Goal: Task Accomplishment & Management: Use online tool/utility

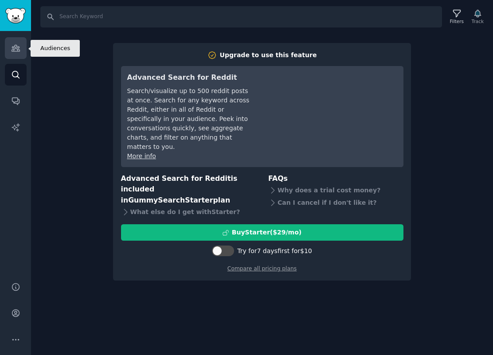
click at [19, 54] on link "Audiences" at bounding box center [16, 48] width 22 height 22
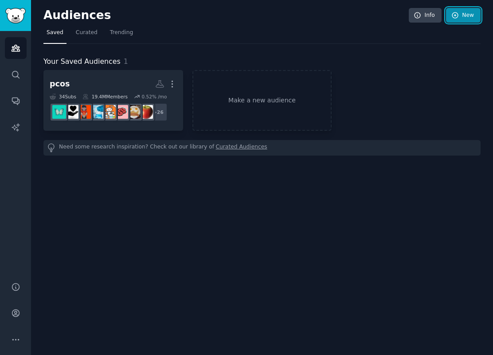
click at [462, 15] on link "New" at bounding box center [463, 15] width 35 height 15
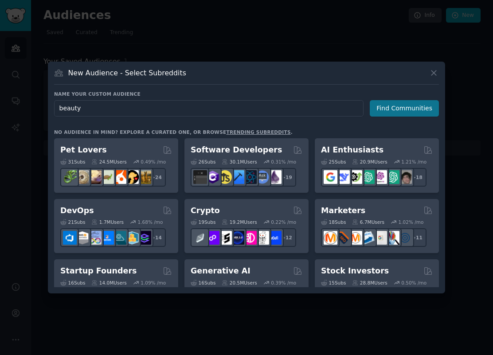
type input "beauty"
click at [415, 112] on button "Find Communities" at bounding box center [403, 108] width 69 height 16
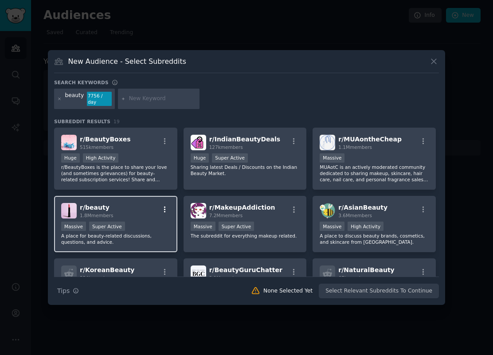
click at [161, 209] on icon "button" at bounding box center [165, 210] width 8 height 8
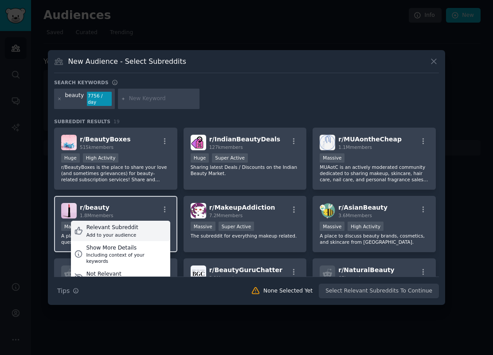
click at [140, 231] on div "Relevant Subreddit Add to your audience" at bounding box center [120, 231] width 99 height 20
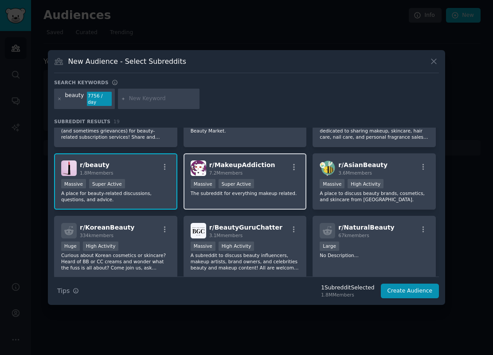
scroll to position [44, 0]
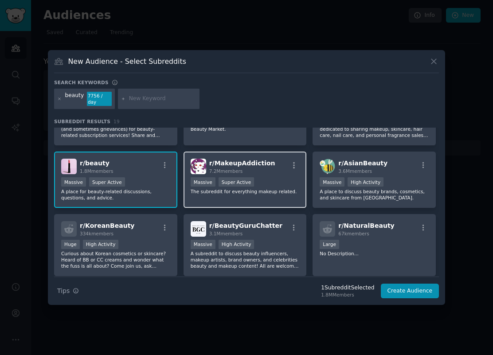
click at [245, 163] on span "r/ MakeupAddiction" at bounding box center [242, 162] width 66 height 7
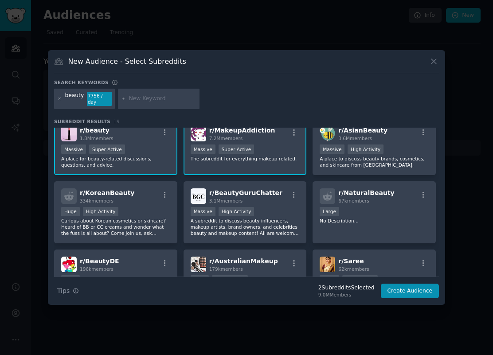
scroll to position [78, 0]
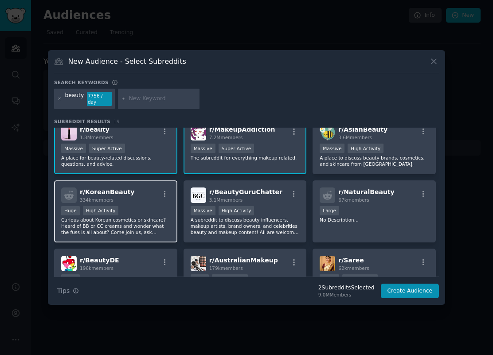
click at [138, 216] on div ">= 80th percentile for submissions / day Huge High Activity" at bounding box center [115, 211] width 109 height 11
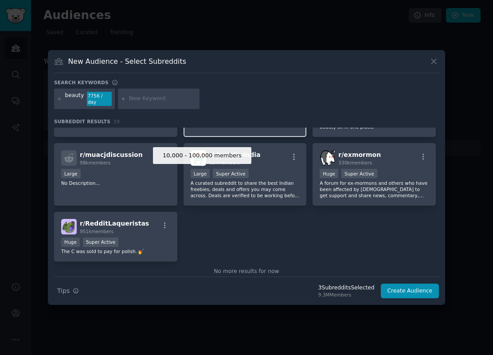
scroll to position [336, 0]
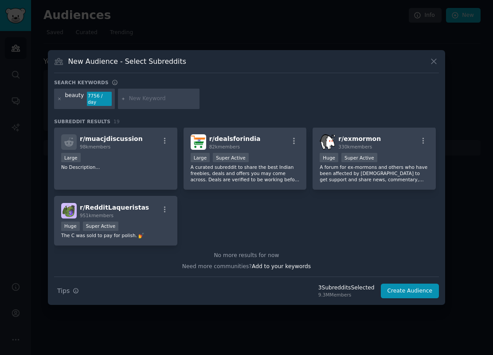
click at [157, 107] on div at bounding box center [159, 99] width 82 height 20
click at [158, 102] on input "text" at bounding box center [162, 99] width 67 height 8
type input "skincare"
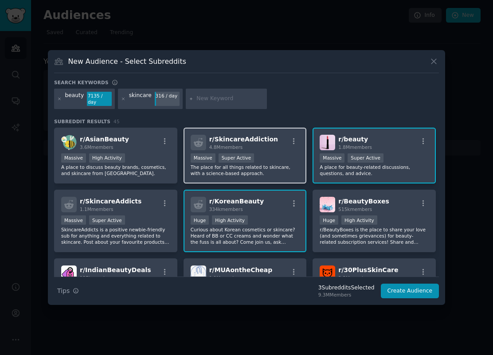
click at [266, 153] on div "1,000,000+ members Massive Super Active" at bounding box center [244, 158] width 109 height 11
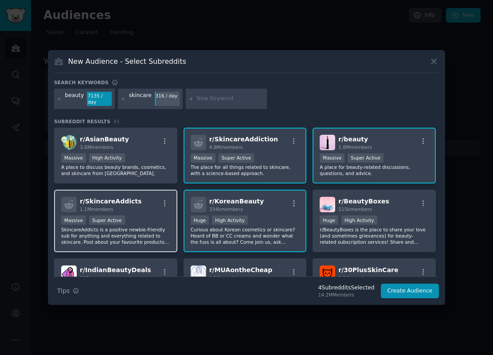
click at [126, 216] on div "Massive Super Active" at bounding box center [115, 220] width 109 height 11
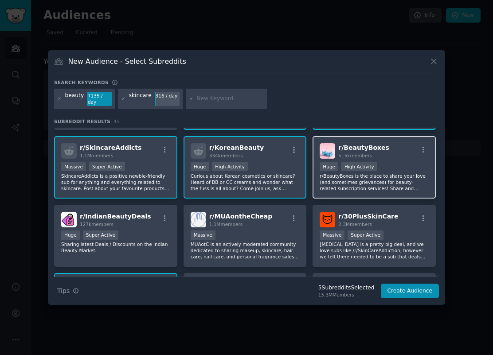
scroll to position [54, 0]
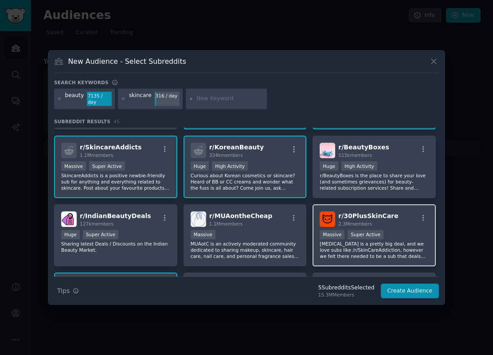
click at [352, 214] on span "r/ 30PlusSkinCare" at bounding box center [368, 215] width 60 height 7
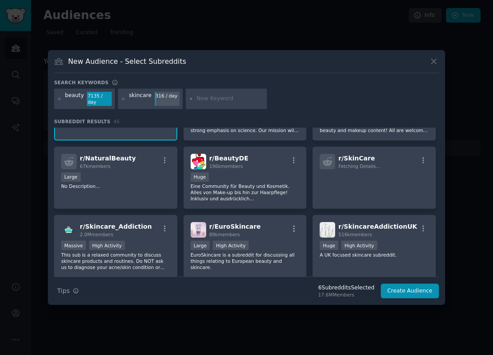
scroll to position [254, 0]
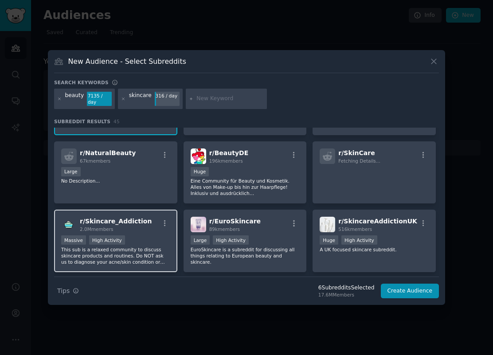
click at [156, 217] on div "r/ Skincare_Addiction 2.0M members" at bounding box center [115, 225] width 109 height 16
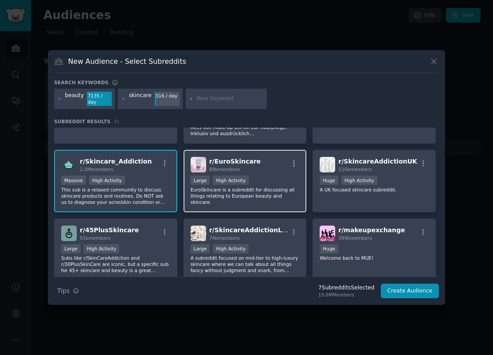
scroll to position [314, 0]
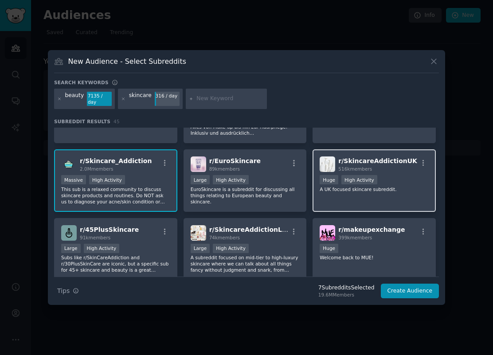
click at [333, 186] on p "A UK focused skincare subreddit." at bounding box center [373, 189] width 109 height 6
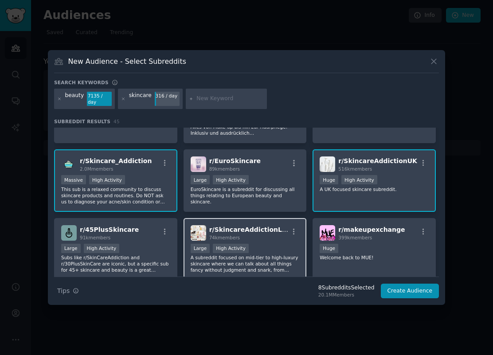
click at [254, 257] on p "A subreddit focused on mid-tier to high-luxury skincare where we can talk about…" at bounding box center [244, 263] width 109 height 19
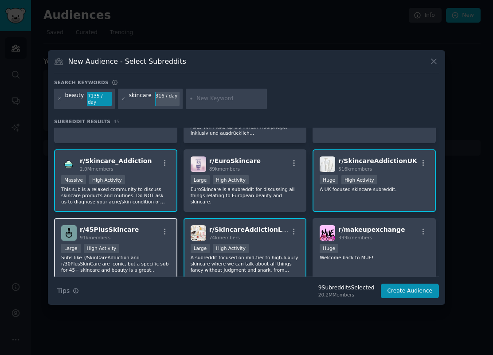
click at [130, 254] on p "Subs like r/SkinCareAddiction and r/30PlusSkinCare are iconic, but a specific s…" at bounding box center [115, 263] width 109 height 19
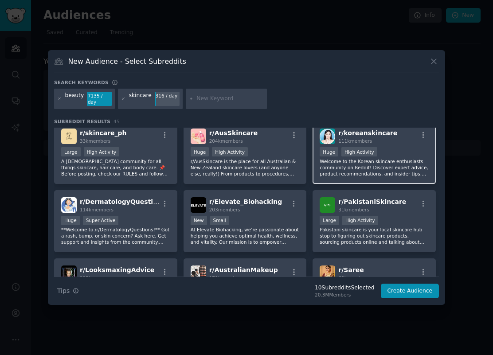
scroll to position [480, 0]
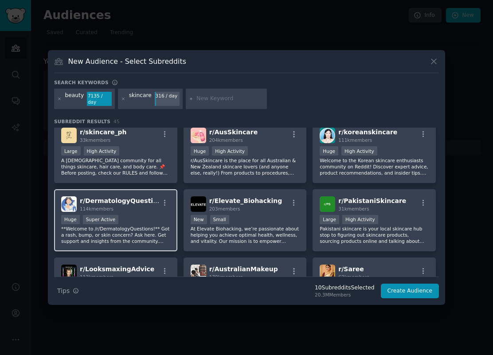
click at [139, 227] on p "**Welcome to /r/DermatologyQuestions!** Got a rash, bump, or skin concern? Ask …" at bounding box center [115, 234] width 109 height 19
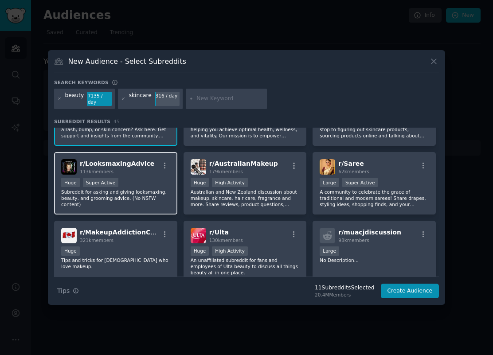
scroll to position [587, 0]
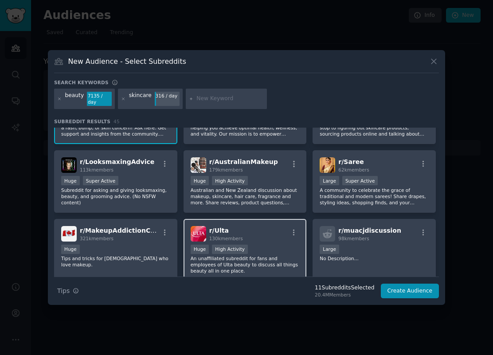
click at [253, 245] on div ">= 80th percentile for submissions / day Huge High Activity" at bounding box center [244, 250] width 109 height 11
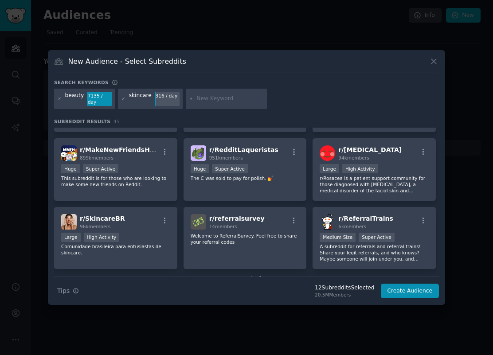
scroll to position [873, 0]
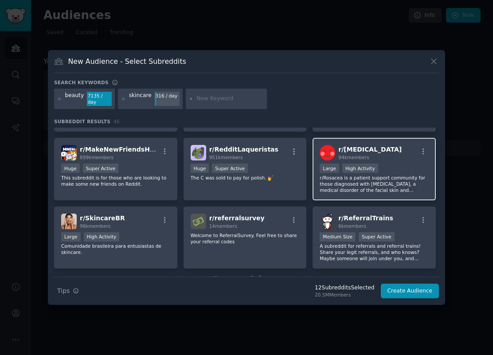
click at [333, 171] on div "10,000 - 100,000 members Large High Activity" at bounding box center [373, 168] width 109 height 11
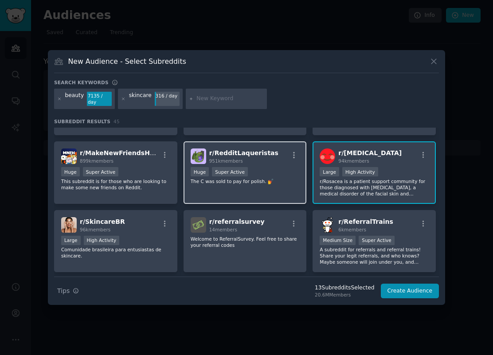
scroll to position [861, 0]
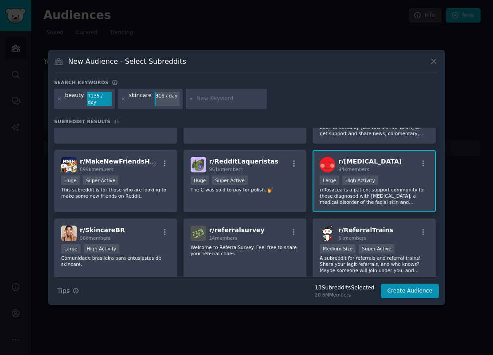
click at [211, 101] on input "text" at bounding box center [229, 99] width 67 height 8
type input "rhode"
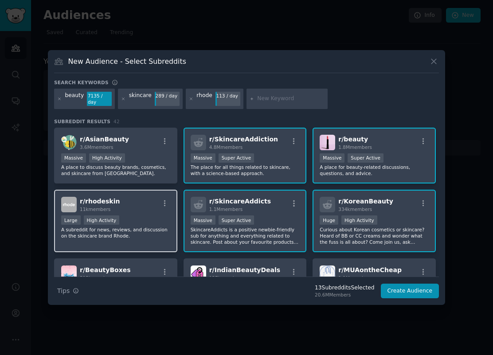
click at [159, 197] on div "r/ rhodeskin 11k members" at bounding box center [115, 205] width 109 height 16
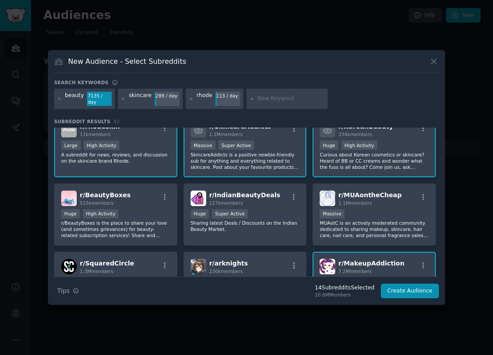
scroll to position [82, 0]
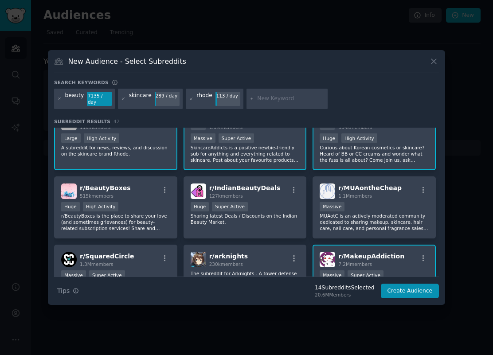
click at [272, 97] on input "text" at bounding box center [290, 99] width 67 height 8
type input "drunk elephant"
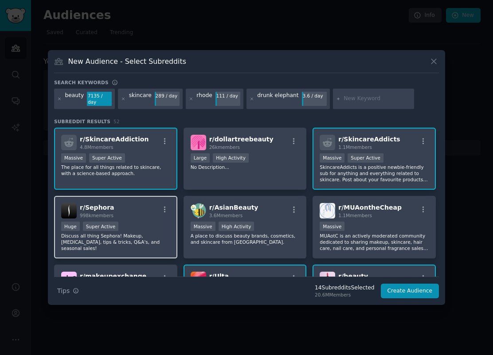
click at [119, 225] on div "Huge Super Active" at bounding box center [115, 226] width 109 height 11
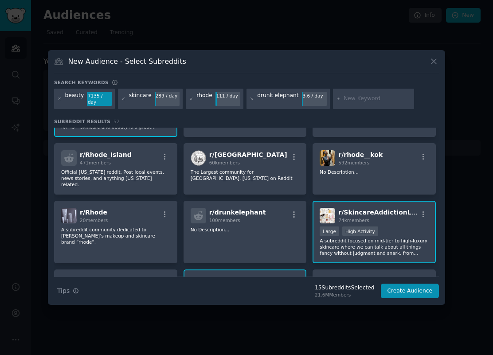
scroll to position [737, 0]
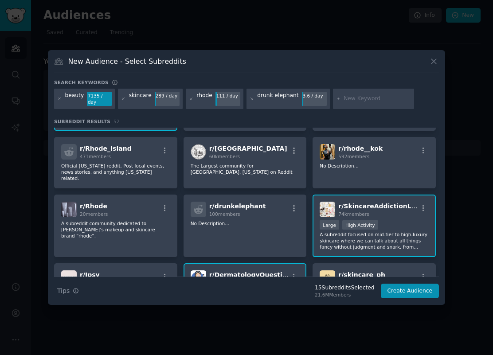
click at [357, 97] on input "text" at bounding box center [376, 99] width 67 height 8
type input "gisou"
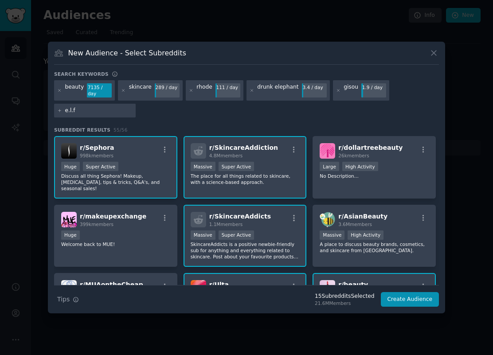
type input "e.l.f."
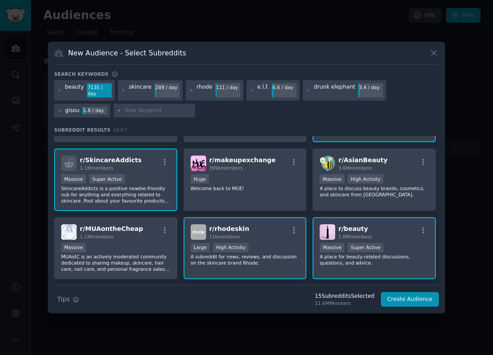
scroll to position [162, 0]
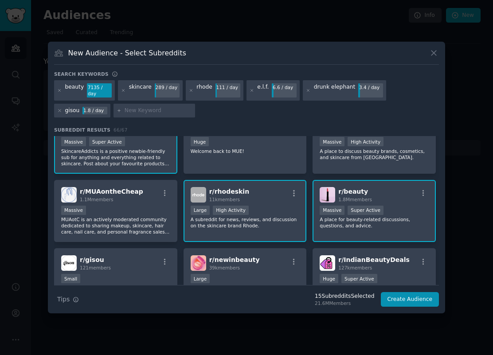
click at [399, 187] on div "r/ beauty 1.8M members" at bounding box center [373, 195] width 109 height 16
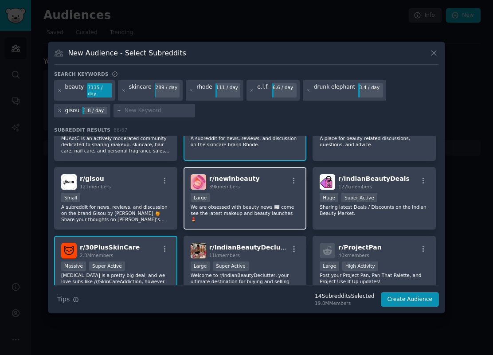
scroll to position [243, 0]
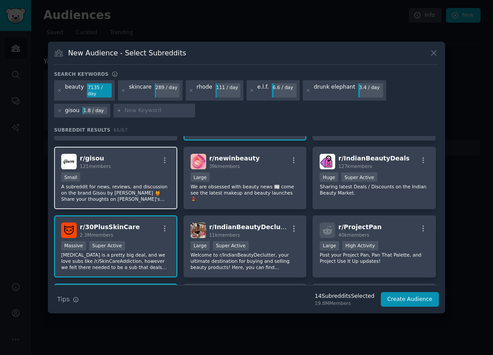
click at [138, 172] on div "Small" at bounding box center [115, 177] width 109 height 11
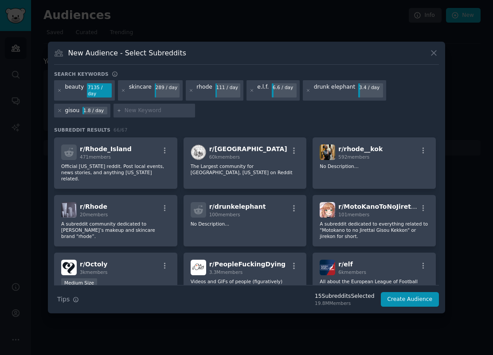
scroll to position [891, 0]
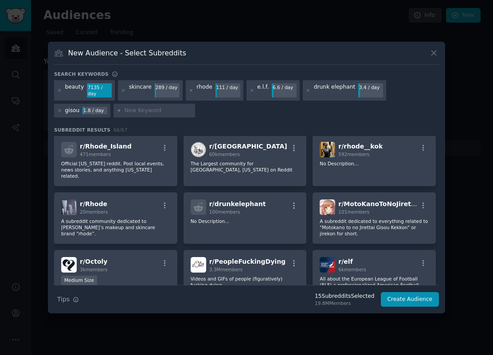
click at [150, 107] on input "text" at bounding box center [157, 111] width 67 height 8
type input "acne"
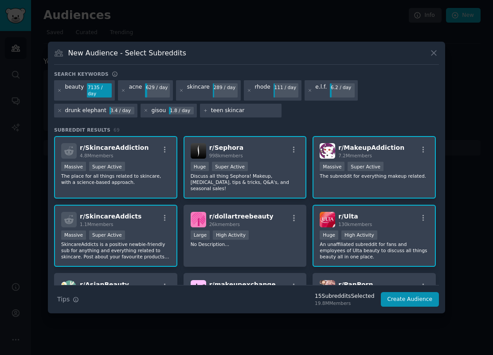
type input "teen skincare"
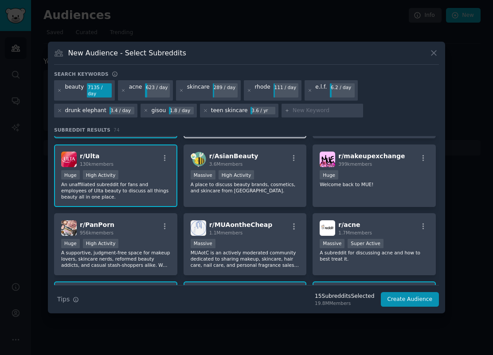
scroll to position [155, 0]
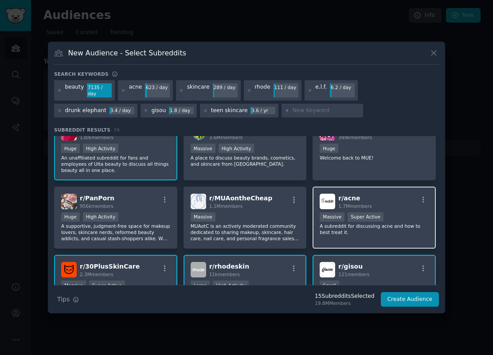
click at [341, 203] on span "1.7M members" at bounding box center [355, 205] width 34 height 5
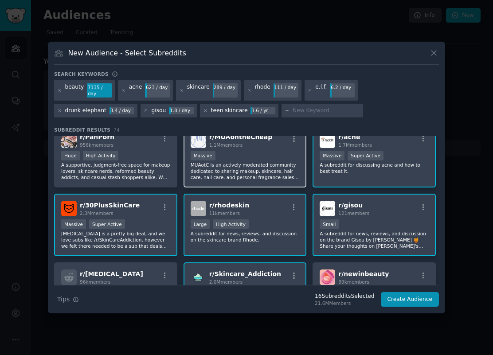
scroll to position [286, 0]
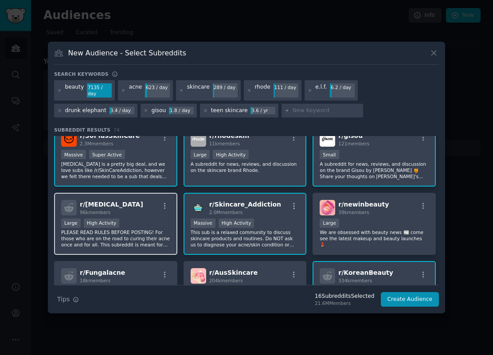
click at [145, 218] on div "Large High Activity" at bounding box center [115, 223] width 109 height 11
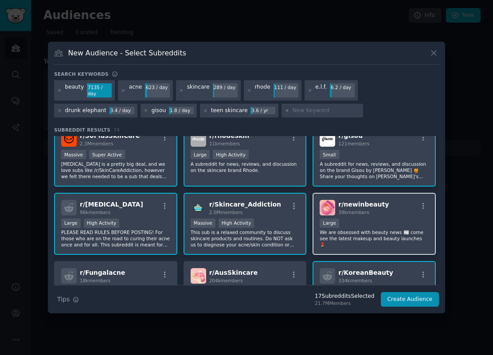
click at [343, 210] on span "39k members" at bounding box center [353, 212] width 31 height 5
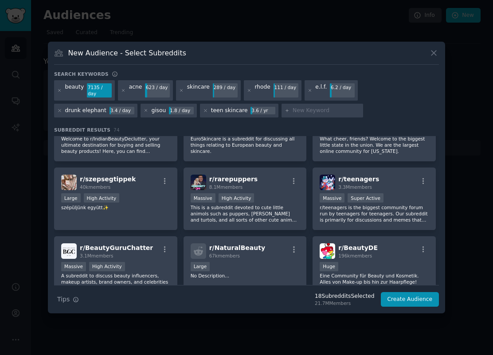
scroll to position [792, 0]
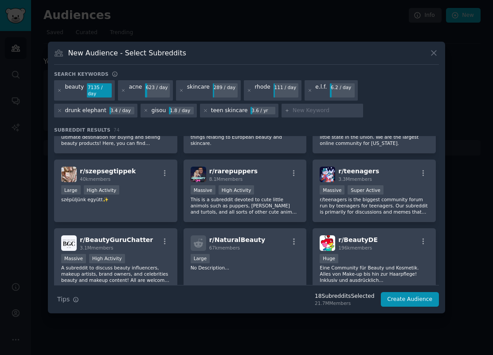
click at [294, 107] on input "text" at bounding box center [325, 111] width 67 height 8
type input "cooking"
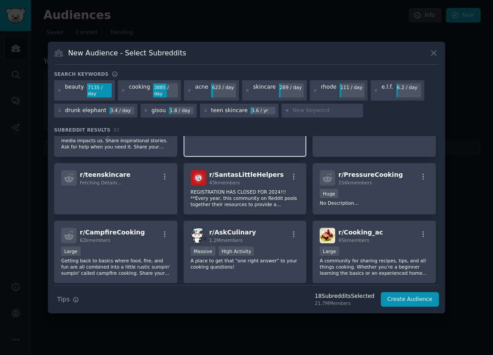
scroll to position [1442, 0]
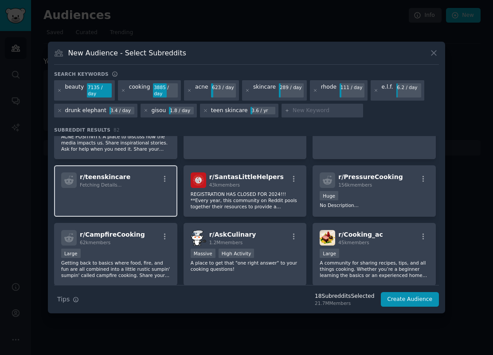
click at [140, 178] on div "r/ teenskincare Fetching Details..." at bounding box center [115, 190] width 123 height 51
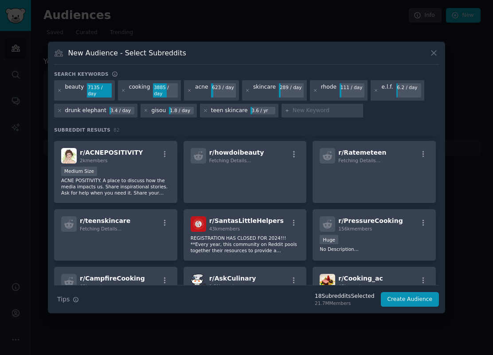
scroll to position [1391, 0]
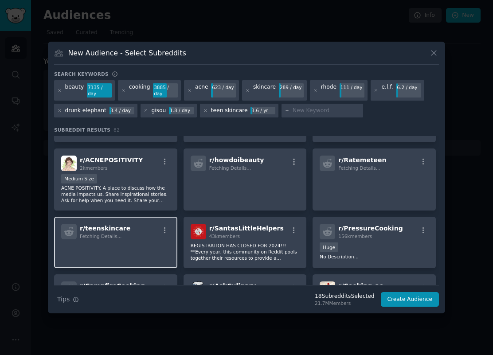
click at [116, 225] on span "r/ teenskincare" at bounding box center [105, 228] width 51 height 7
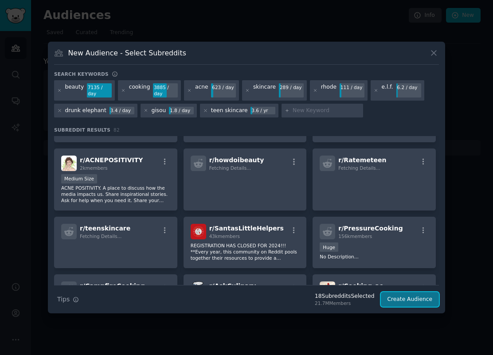
click at [402, 300] on button "Create Audience" at bounding box center [410, 299] width 58 height 15
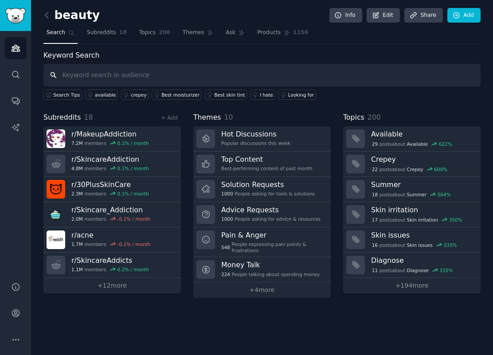
click at [155, 74] on input "text" at bounding box center [261, 75] width 437 height 23
type input "rhode"
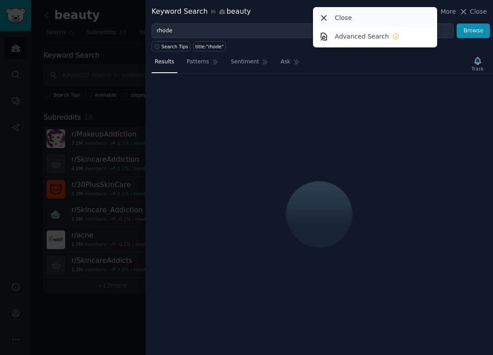
click at [324, 17] on icon at bounding box center [324, 18] width 5 height 5
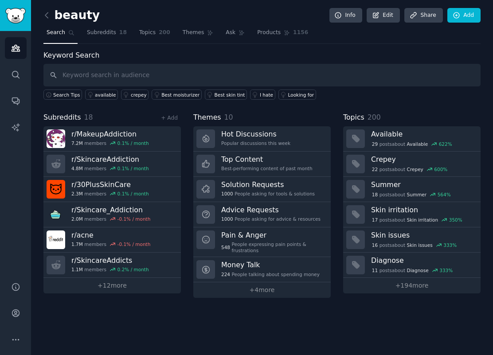
click at [219, 61] on div "Keyword Search Search Tips available crepey Best moisturizer Best skin tint I h…" at bounding box center [261, 75] width 437 height 50
click at [219, 66] on input "text" at bounding box center [261, 75] width 437 height 23
type input "rhode"
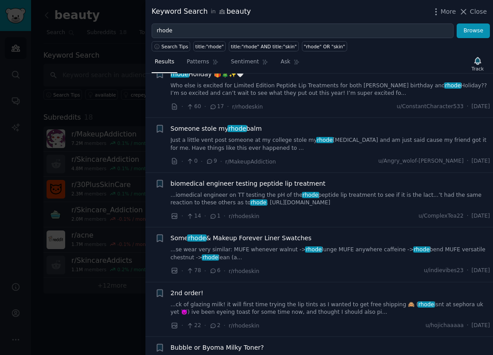
scroll to position [1506, 0]
